Goal: Information Seeking & Learning: Understand process/instructions

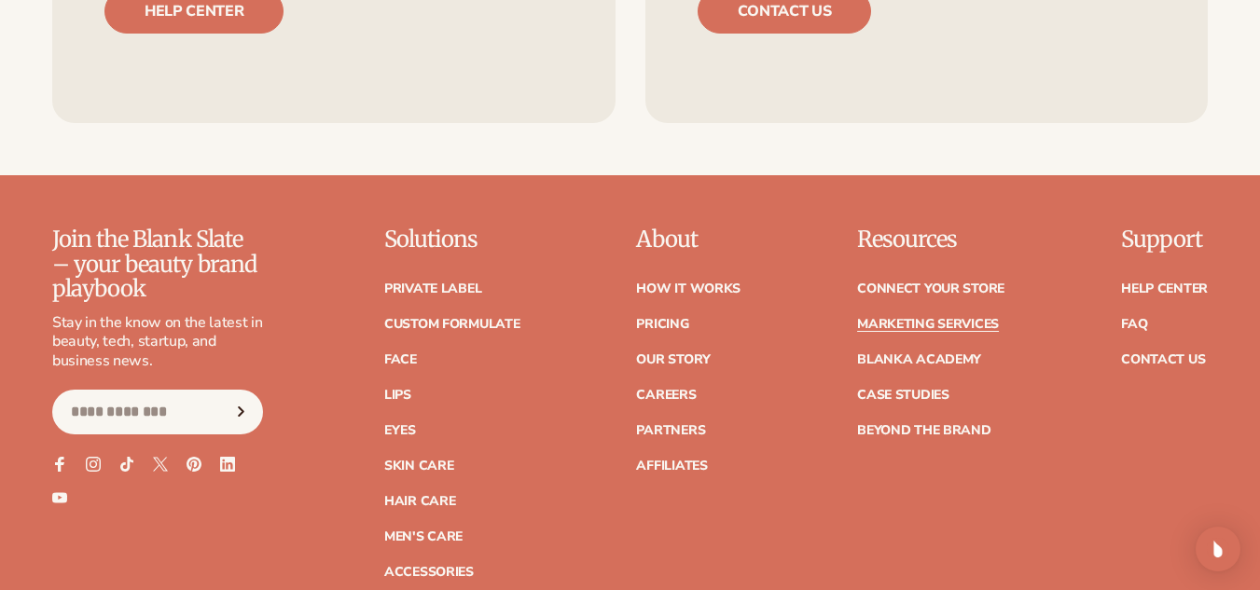
scroll to position [4003, 0]
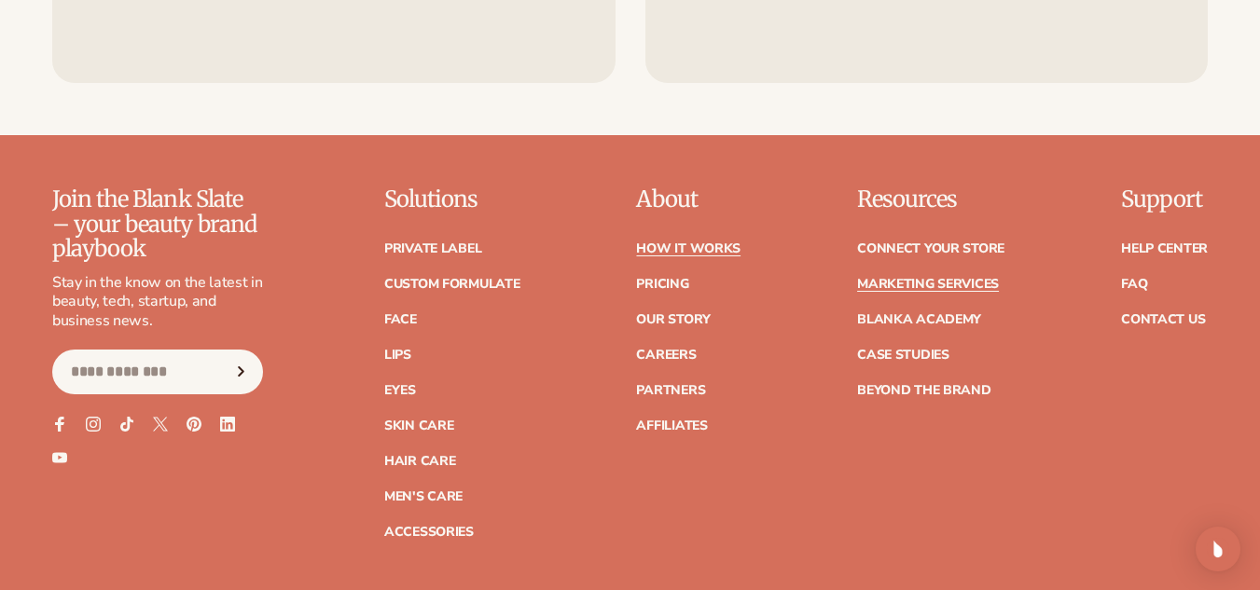
click at [692, 242] on link "How It Works" at bounding box center [688, 248] width 104 height 13
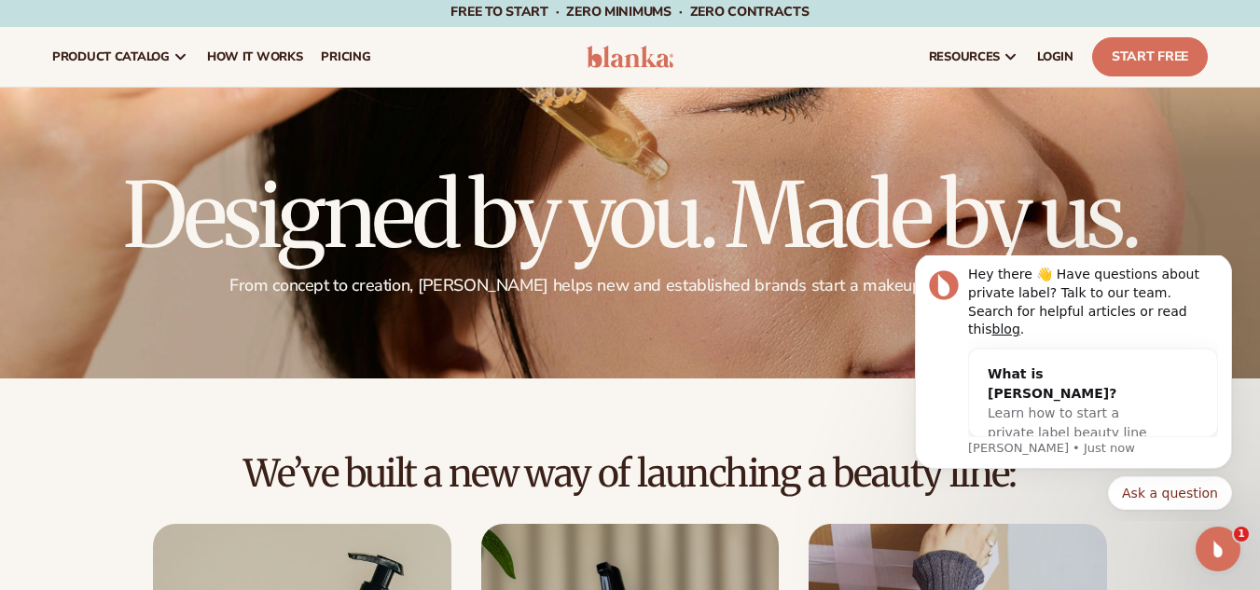
scroll to position [2, 0]
